Goal: Task Accomplishment & Management: Complete application form

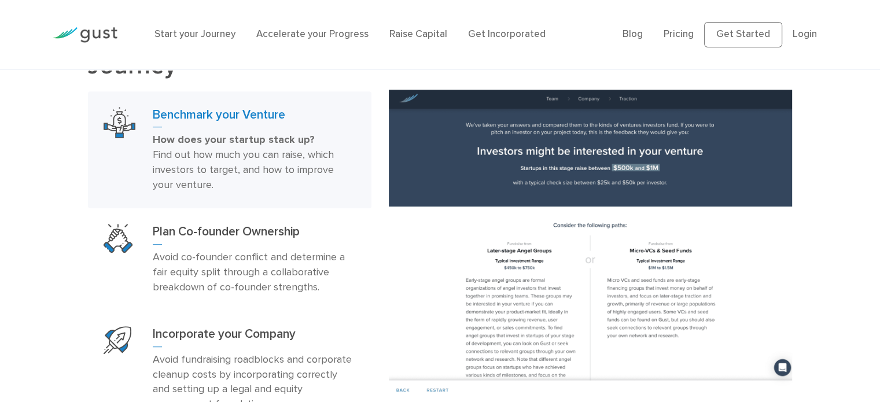
scroll to position [750, 0]
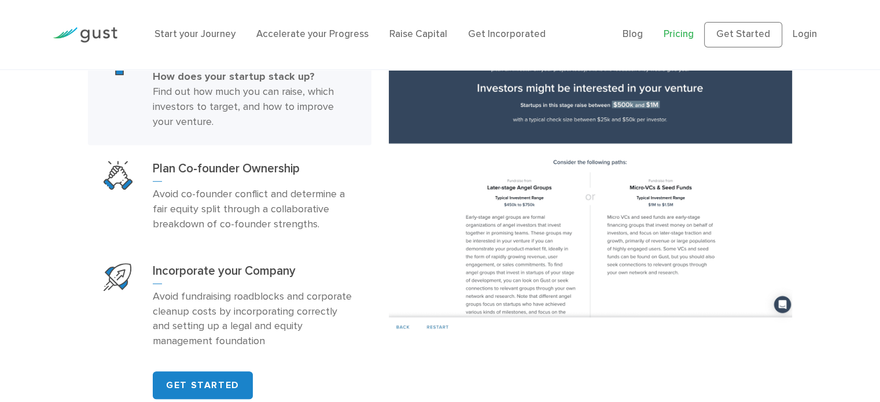
click at [681, 32] on link "Pricing" at bounding box center [679, 34] width 30 height 12
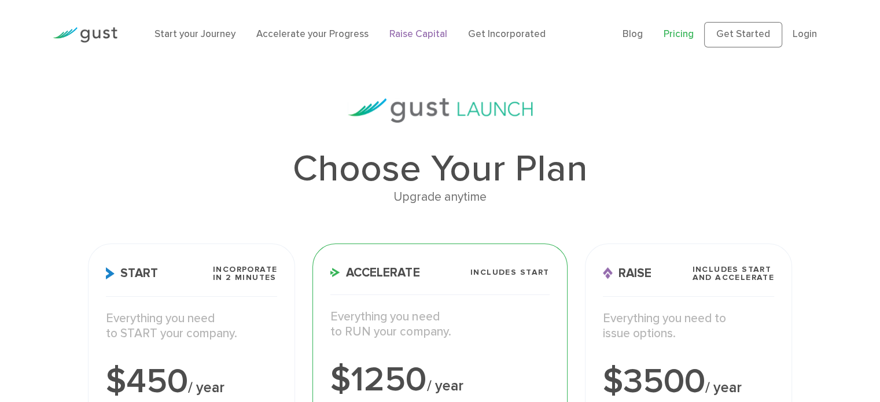
click at [424, 32] on link "Raise Capital" at bounding box center [418, 34] width 58 height 12
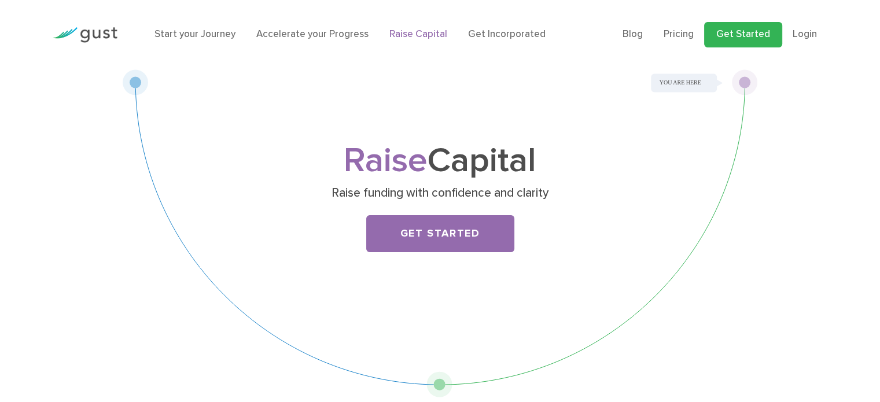
click at [733, 32] on link "Get Started" at bounding box center [743, 34] width 78 height 25
click at [100, 31] on img at bounding box center [85, 35] width 65 height 16
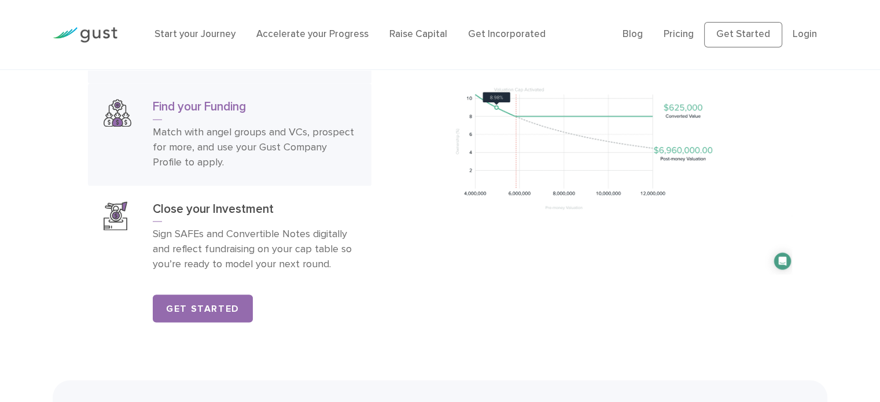
scroll to position [1909, 0]
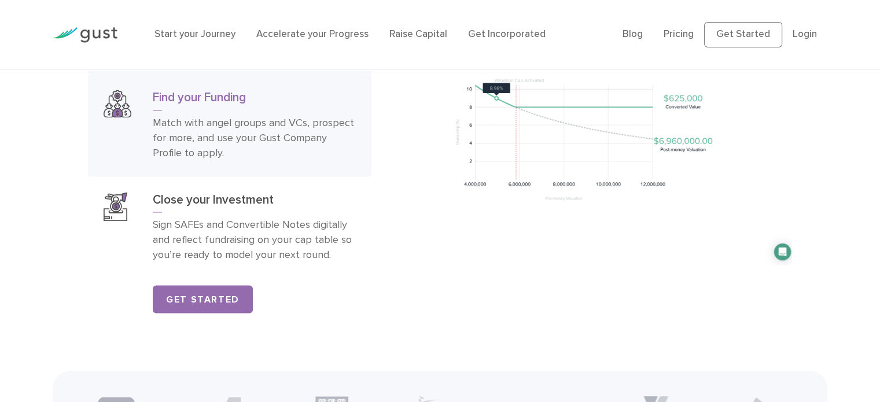
click at [212, 122] on p "Match with angel groups and VCs, prospect for more, and use your Gust Company P…" at bounding box center [254, 138] width 203 height 45
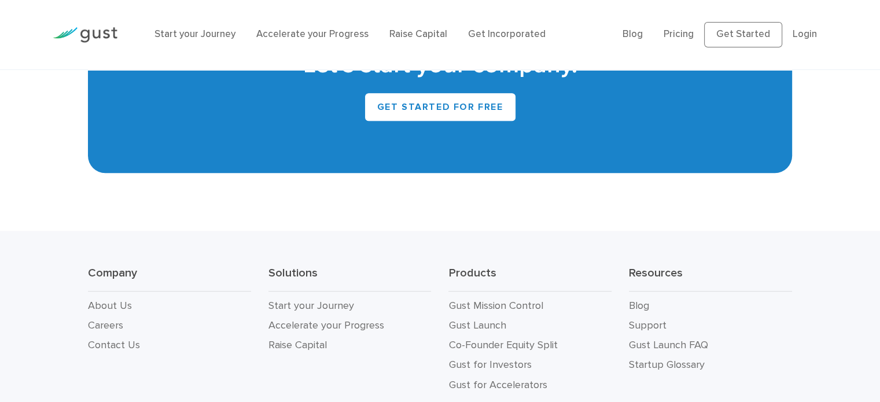
scroll to position [5266, 0]
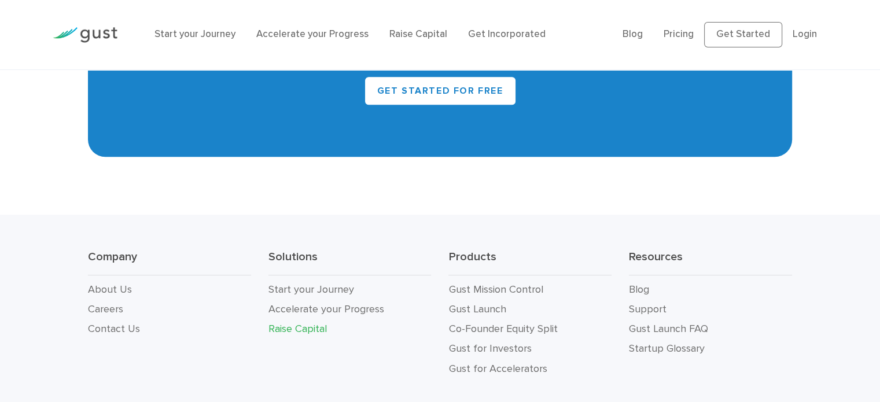
click at [304, 323] on link "Raise Capital" at bounding box center [297, 329] width 58 height 12
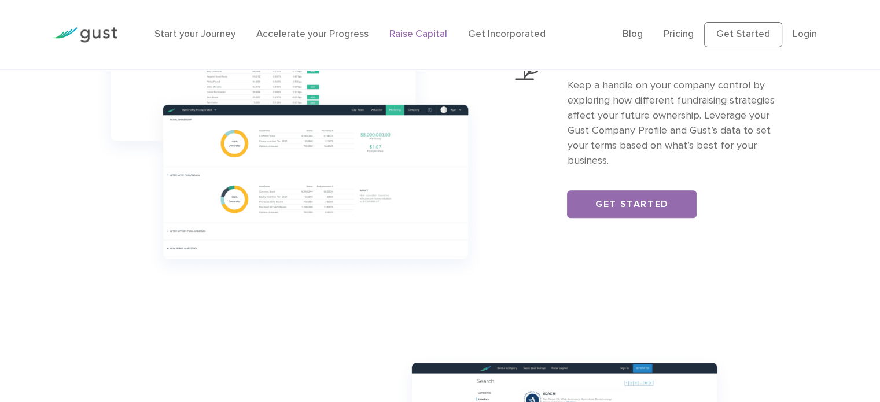
scroll to position [752, 0]
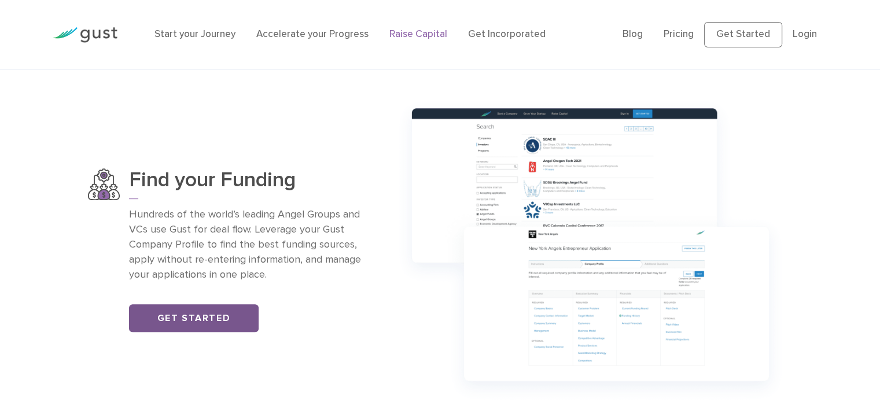
click at [201, 318] on link "Get Started" at bounding box center [194, 318] width 130 height 28
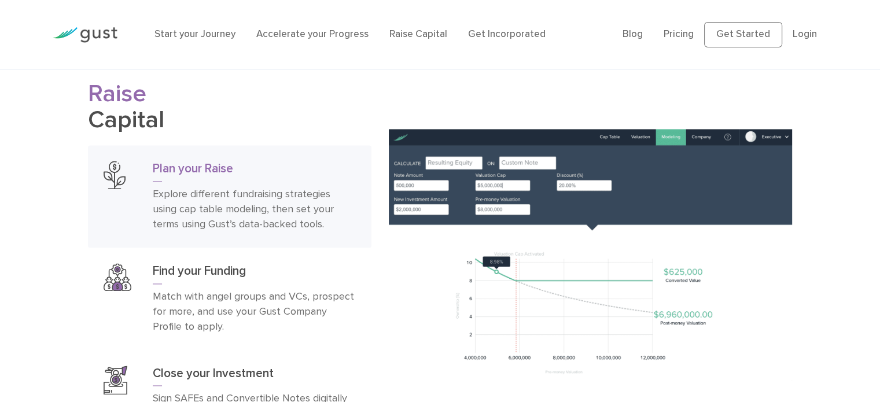
scroll to position [1794, 0]
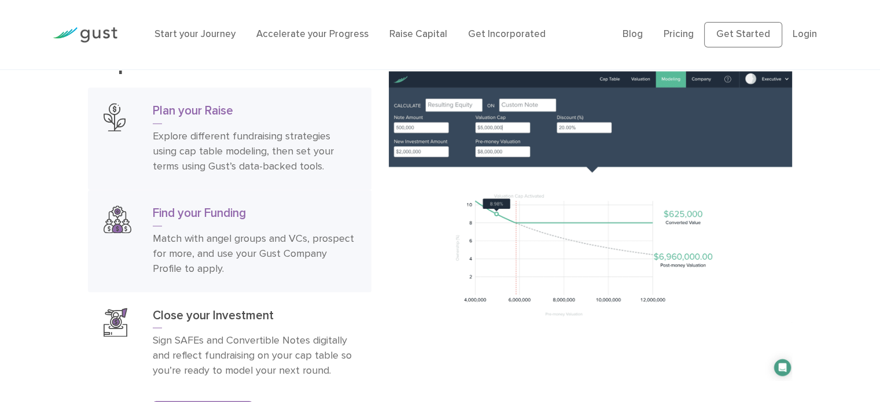
click at [215, 220] on h3 "Find your Funding" at bounding box center [254, 215] width 203 height 21
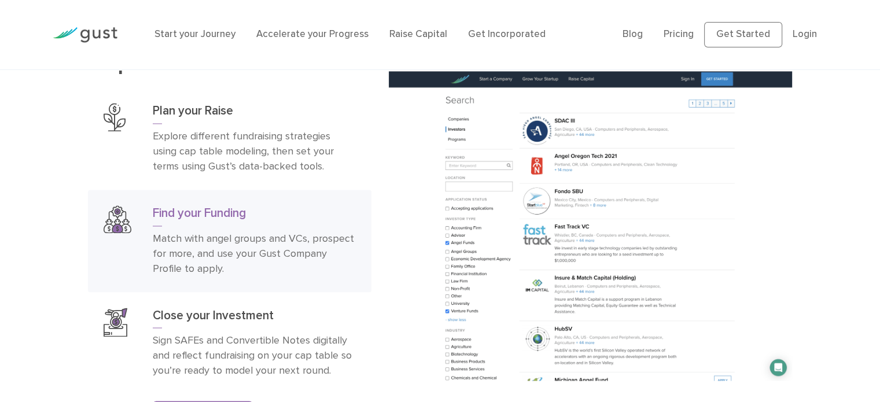
scroll to position [1967, 0]
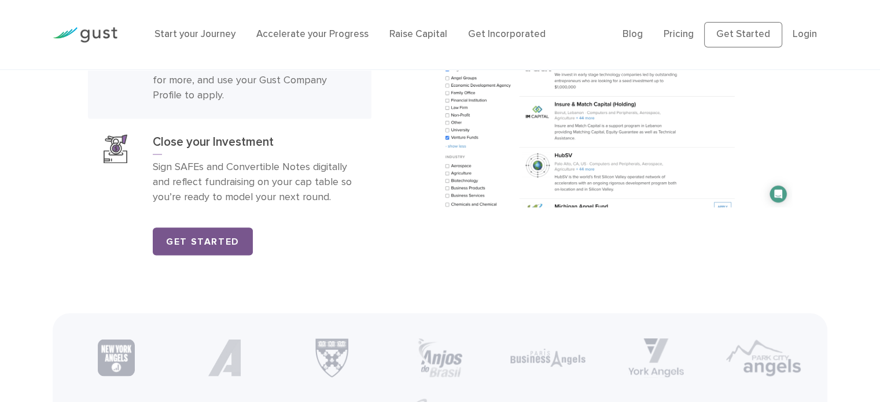
click at [181, 249] on link "Get Started" at bounding box center [203, 241] width 100 height 28
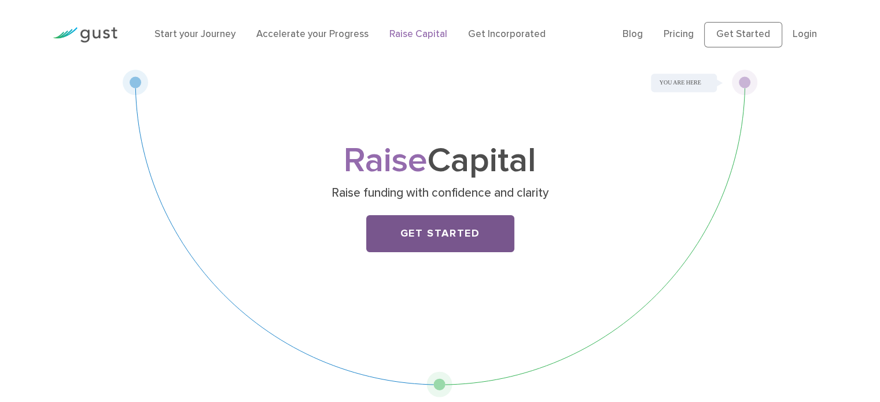
click at [417, 229] on link "Get Started" at bounding box center [440, 233] width 148 height 37
